Goal: Task Accomplishment & Management: Use online tool/utility

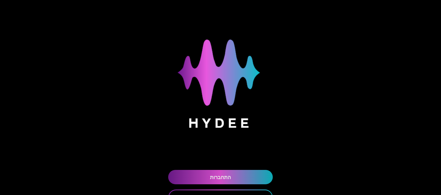
click at [228, 175] on link "התחברות" at bounding box center [220, 177] width 105 height 14
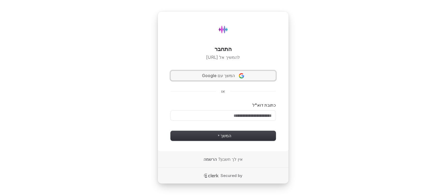
click at [229, 73] on span "המשך עם Google" at bounding box center [218, 76] width 33 height 6
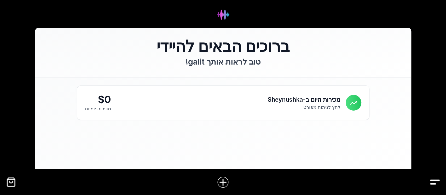
click at [437, 178] on img "Drawer" at bounding box center [435, 182] width 12 height 12
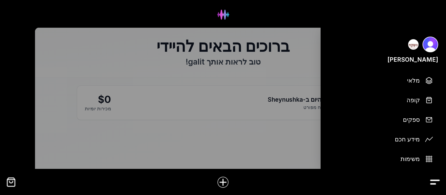
click at [437, 178] on img "Drawer" at bounding box center [435, 182] width 12 height 12
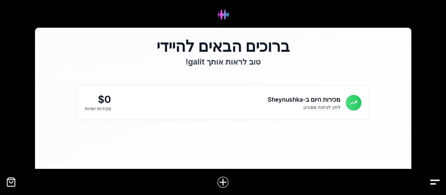
click at [432, 183] on img "Drawer" at bounding box center [435, 182] width 12 height 12
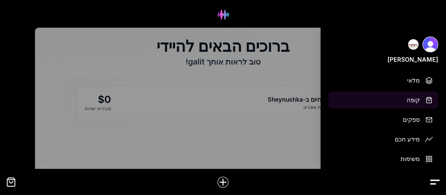
click at [421, 98] on button "קופה" at bounding box center [383, 99] width 110 height 17
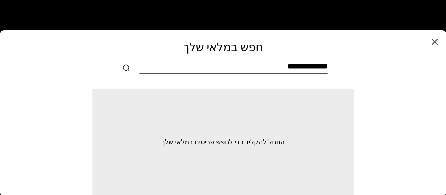
click at [327, 64] on div at bounding box center [222, 68] width 423 height 13
click at [327, 65] on input "text" at bounding box center [234, 68] width 188 height 12
click at [326, 66] on input "text" at bounding box center [234, 68] width 188 height 12
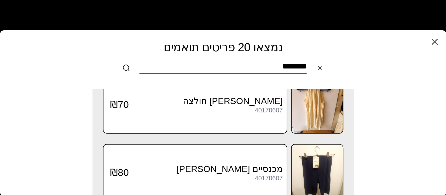
scroll to position [244, 0]
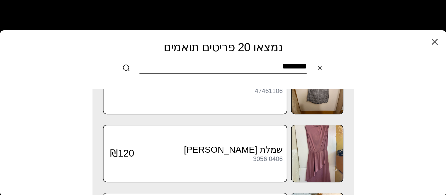
type input "********"
click at [437, 43] on icon "button" at bounding box center [434, 42] width 10 height 10
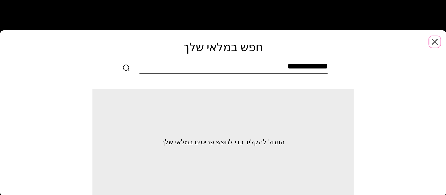
scroll to position [0, 0]
